Goal: Communication & Community: Answer question/provide support

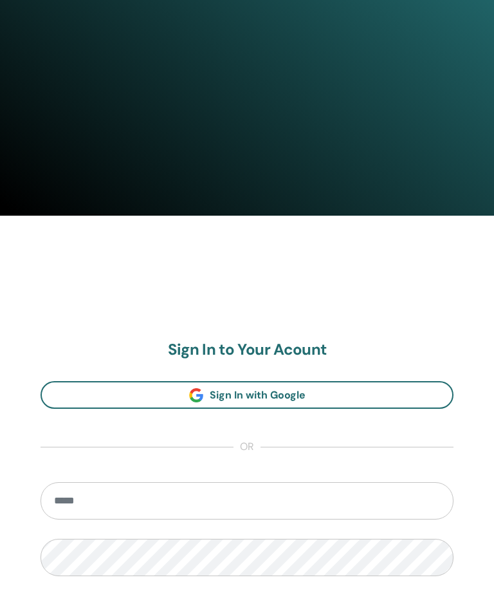
scroll to position [553, 0]
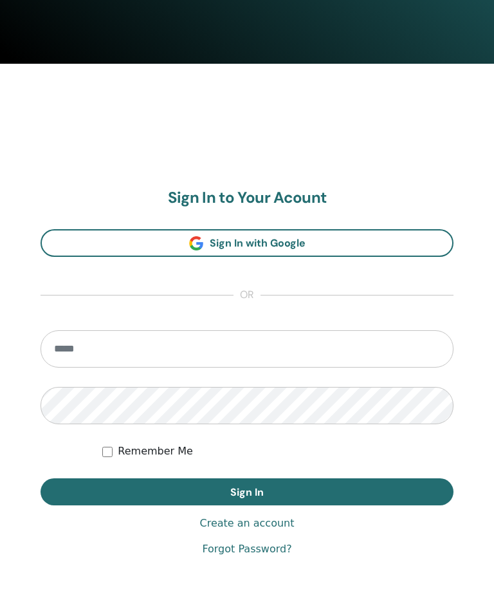
click at [187, 351] on input "email" at bounding box center [247, 349] width 413 height 37
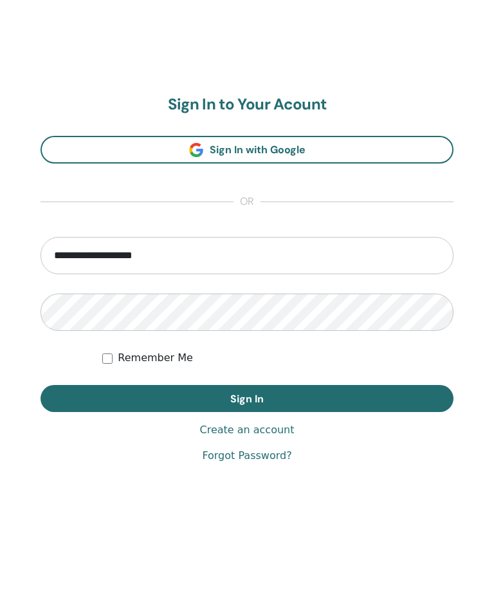
type input "**********"
click at [295, 479] on button "Sign In" at bounding box center [247, 492] width 413 height 27
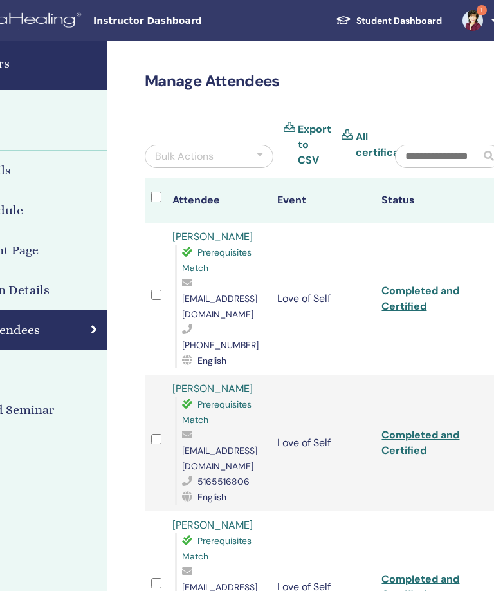
scroll to position [0, 278]
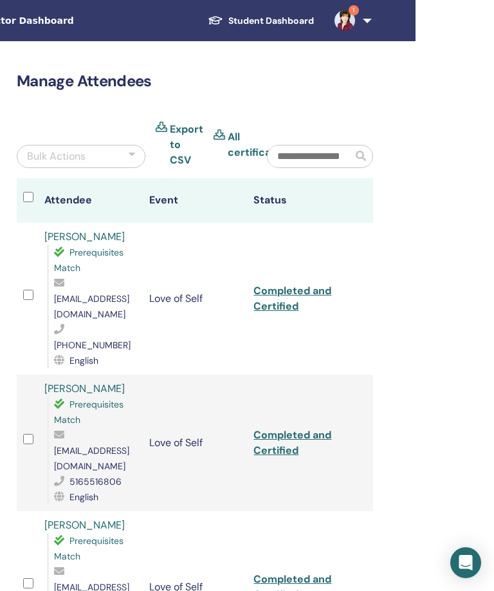
click at [367, 27] on link "1" at bounding box center [350, 20] width 53 height 41
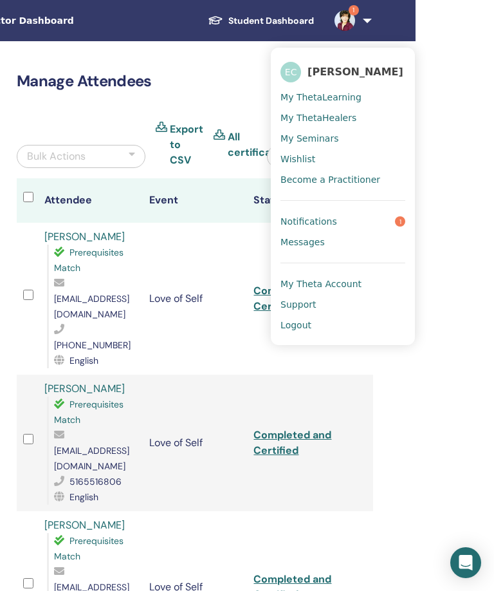
click at [361, 220] on link "Notifications 1" at bounding box center [343, 221] width 125 height 21
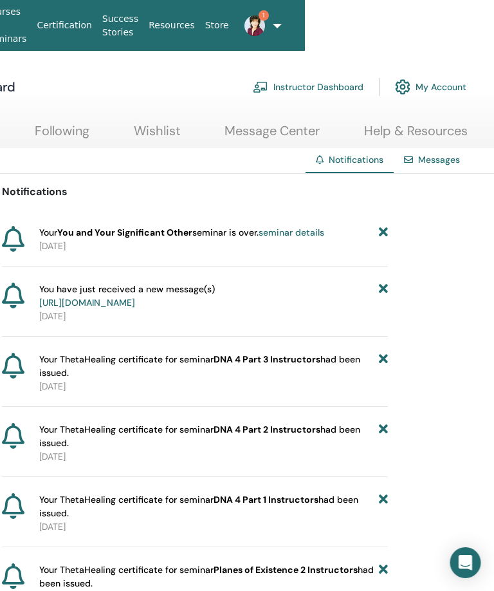
scroll to position [0, 191]
click at [387, 233] on icon at bounding box center [383, 233] width 9 height 14
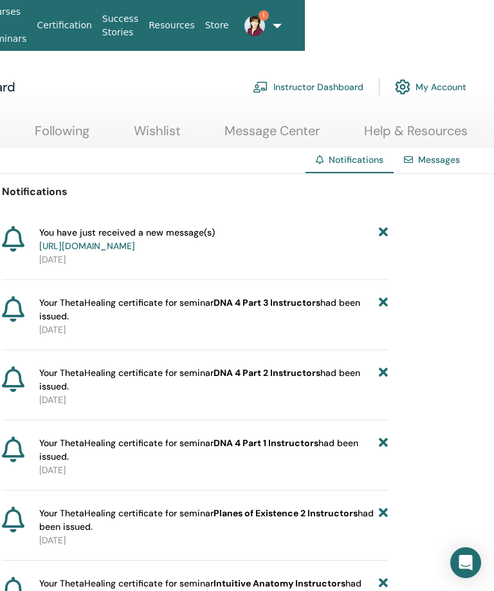
click at [135, 252] on link "https://member.thetahealing.com/message-center/messages/9c7a5ff2-b8a7-4326-a2d5…" at bounding box center [87, 246] width 96 height 12
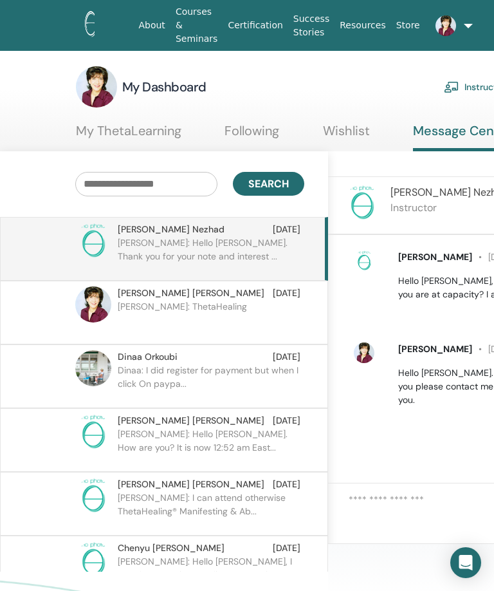
click at [194, 308] on p "Ellen: ThetaHealing" at bounding box center [211, 319] width 187 height 39
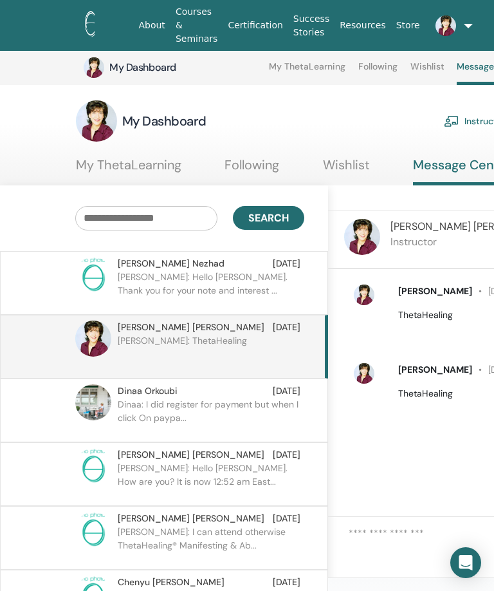
scroll to position [134, 278]
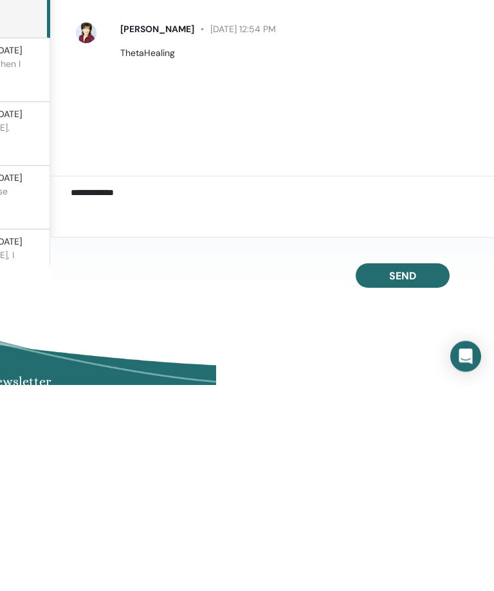
type textarea "**********"
click at [403, 476] on span "Send" at bounding box center [402, 483] width 27 height 14
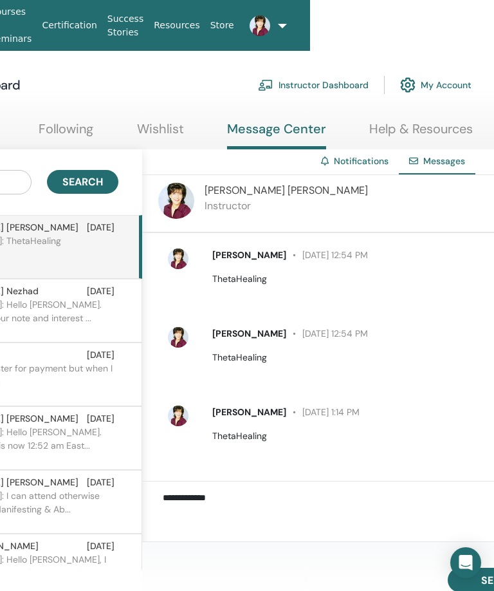
scroll to position [2, 278]
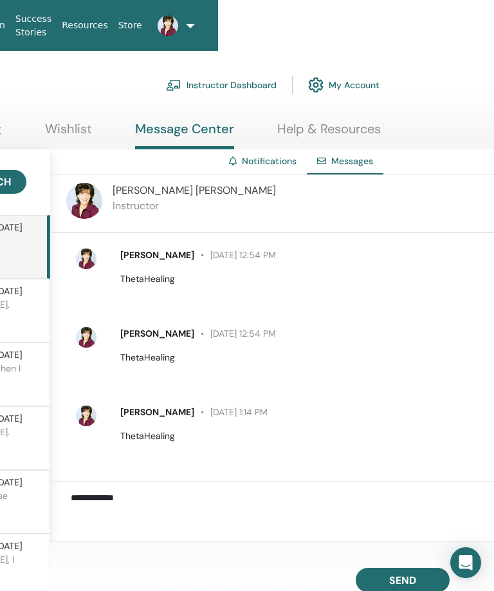
click at [180, 26] on link at bounding box center [163, 25] width 32 height 41
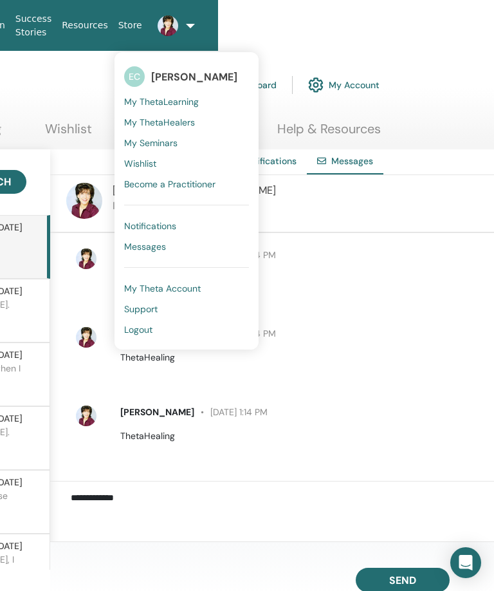
click at [190, 229] on link "Notifications" at bounding box center [186, 226] width 125 height 21
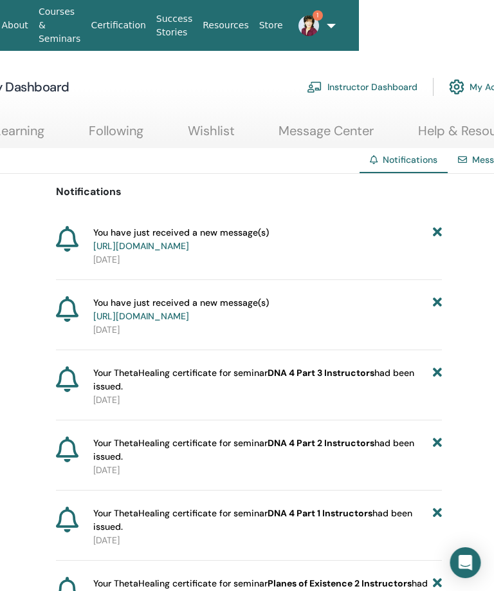
scroll to position [0, 137]
click at [441, 228] on icon at bounding box center [437, 239] width 9 height 27
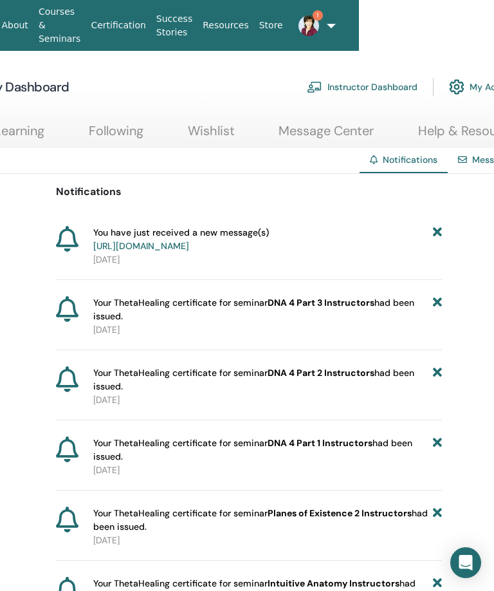
click at [440, 235] on icon at bounding box center [437, 239] width 9 height 27
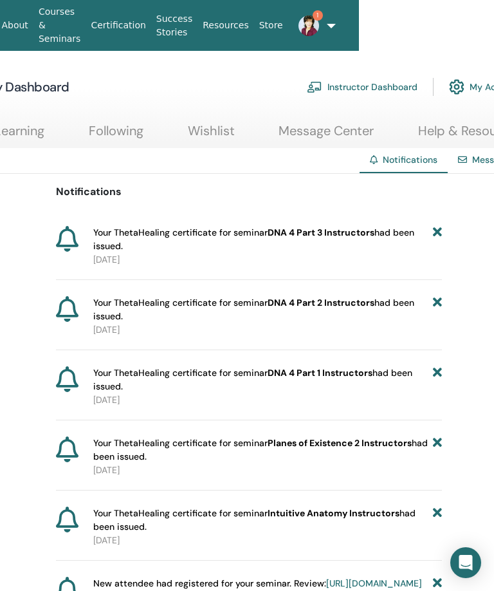
click at [322, 26] on span "1" at bounding box center [308, 25] width 31 height 10
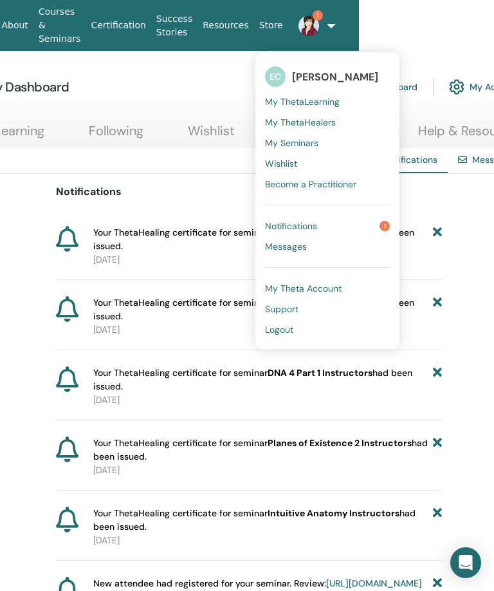
click at [371, 231] on link "Notifications 1" at bounding box center [327, 226] width 125 height 21
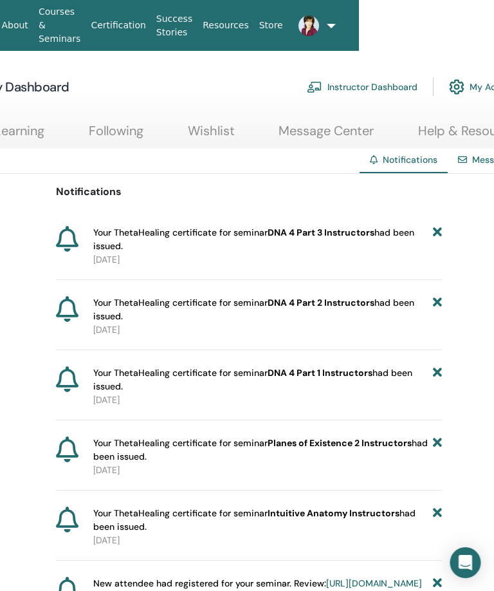
scroll to position [0, 278]
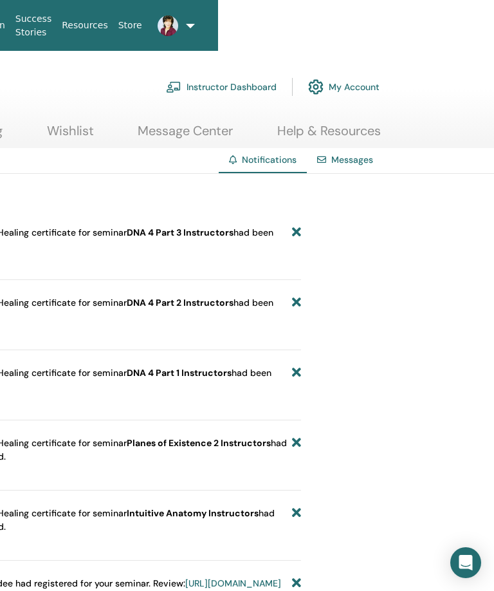
click at [173, 18] on img at bounding box center [168, 25] width 21 height 21
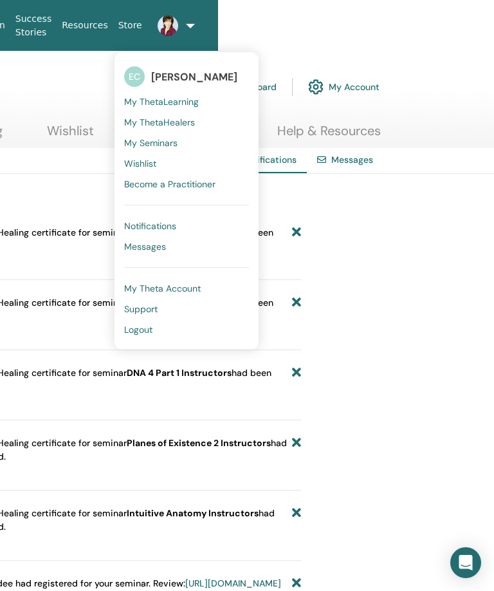
click at [152, 326] on span "Logout" at bounding box center [138, 330] width 28 height 12
